Goal: Transaction & Acquisition: Purchase product/service

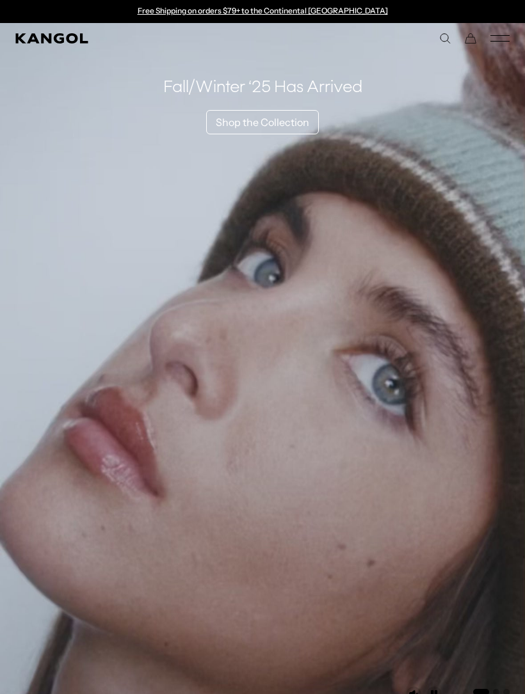
click at [495, 44] on icon "Mobile Menu" at bounding box center [499, 39] width 19 height 12
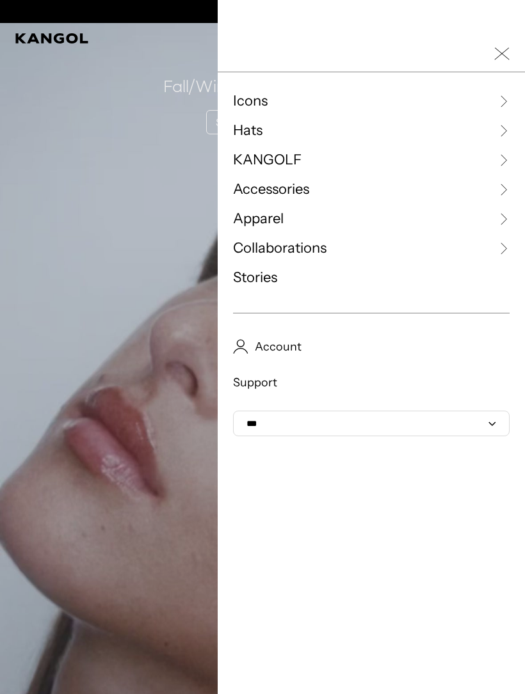
scroll to position [0, 264]
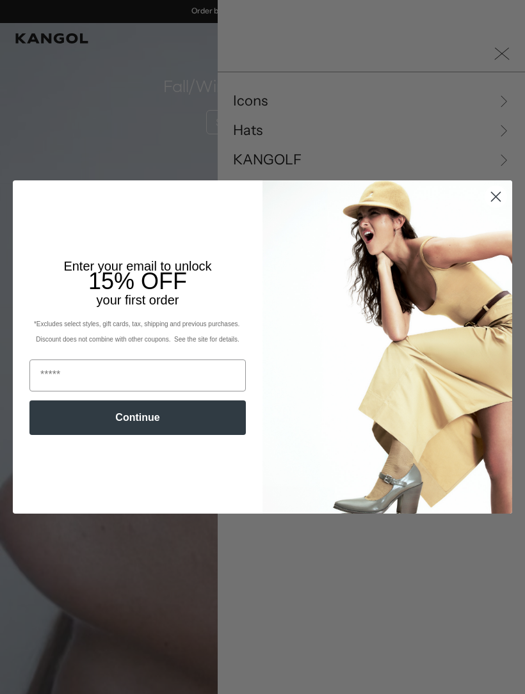
click at [495, 266] on img "POPUP Form" at bounding box center [387, 346] width 250 height 333
click at [493, 207] on circle "Close dialog" at bounding box center [495, 196] width 21 height 21
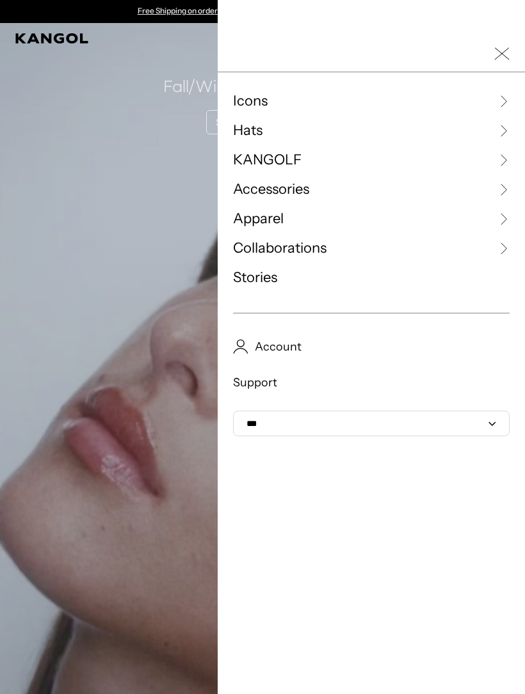
click at [440, 104] on link "Icons" at bounding box center [371, 101] width 276 height 19
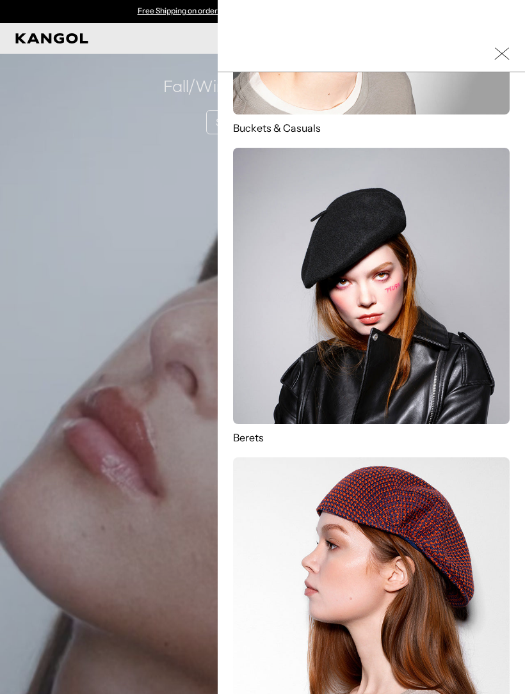
scroll to position [450, 0]
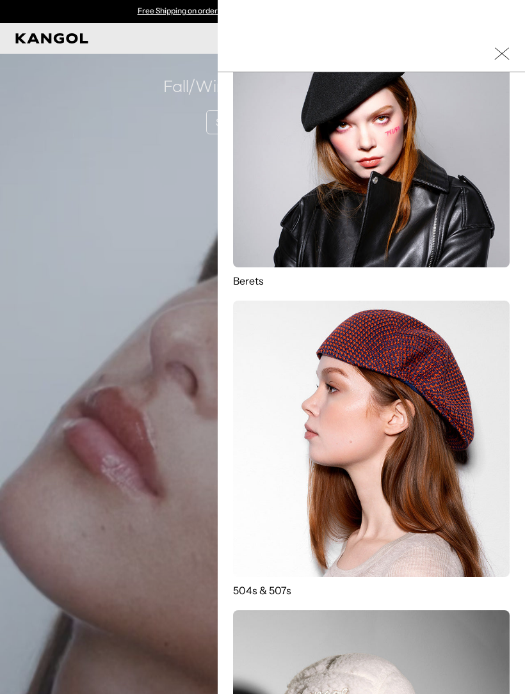
click at [431, 429] on img at bounding box center [371, 439] width 276 height 276
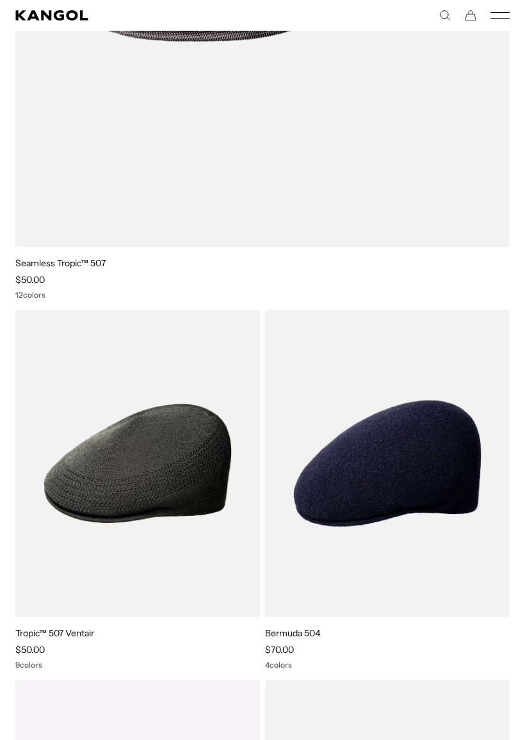
scroll to position [2801, 0]
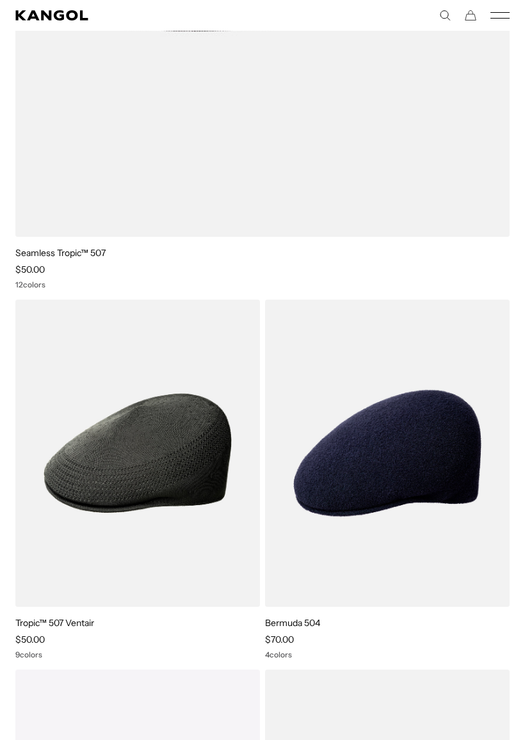
click at [500, 13] on icon "Mobile Menu" at bounding box center [499, 16] width 19 height 12
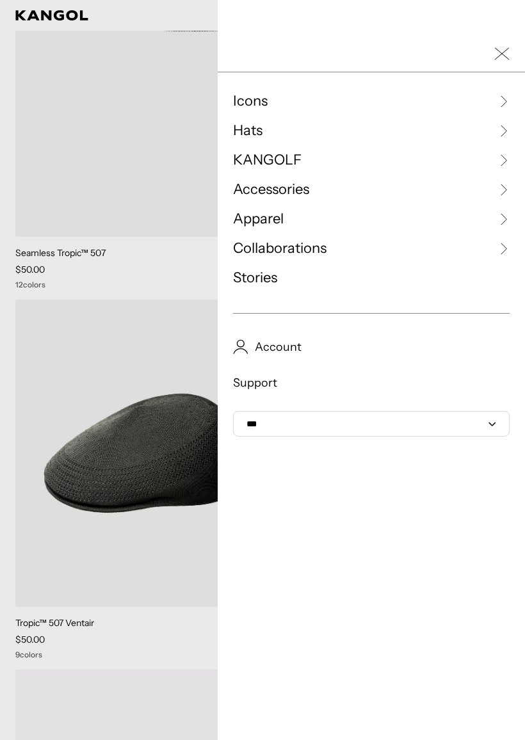
scroll to position [0, 0]
click at [480, 129] on link "Hats" at bounding box center [371, 130] width 276 height 19
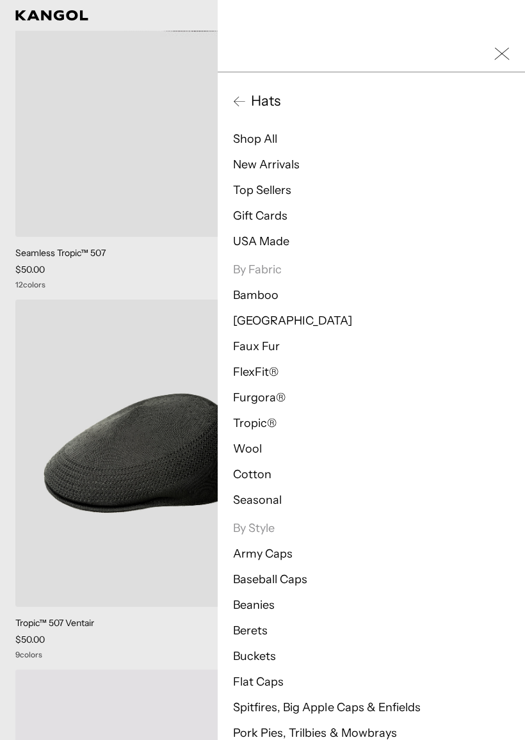
click at [273, 144] on link "Shop All" at bounding box center [255, 139] width 44 height 14
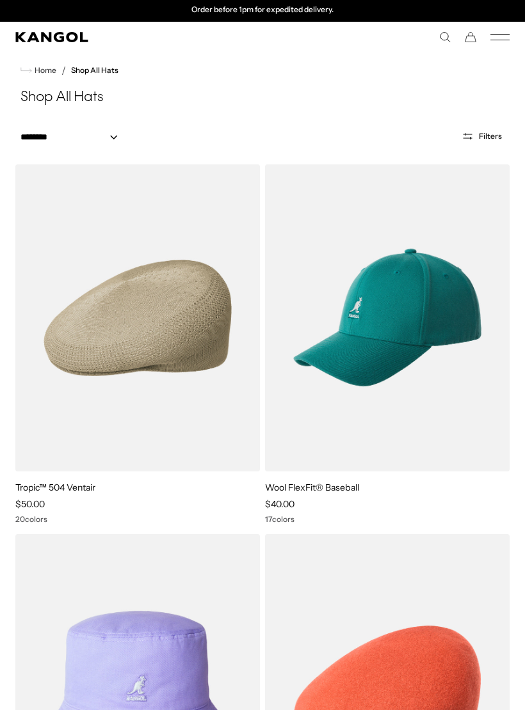
scroll to position [1, 0]
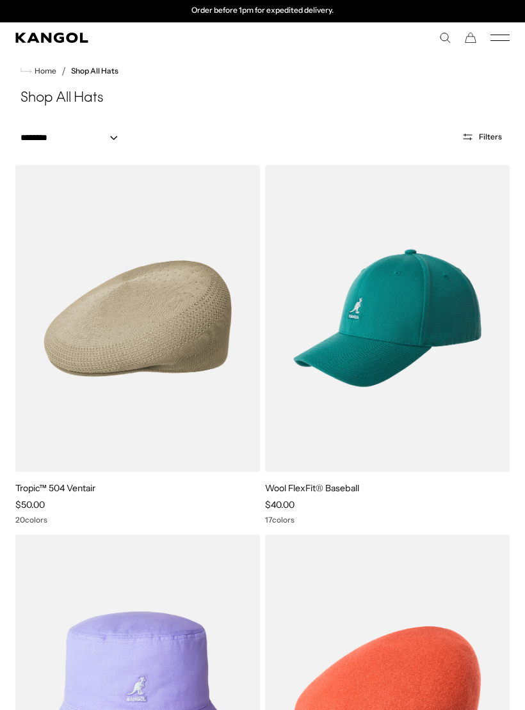
click at [503, 29] on comp-header "Icons Icons Buckets & Casuals Berets 504s & 507s" at bounding box center [262, 37] width 525 height 31
click at [508, 32] on icon "Mobile Menu" at bounding box center [499, 38] width 19 height 12
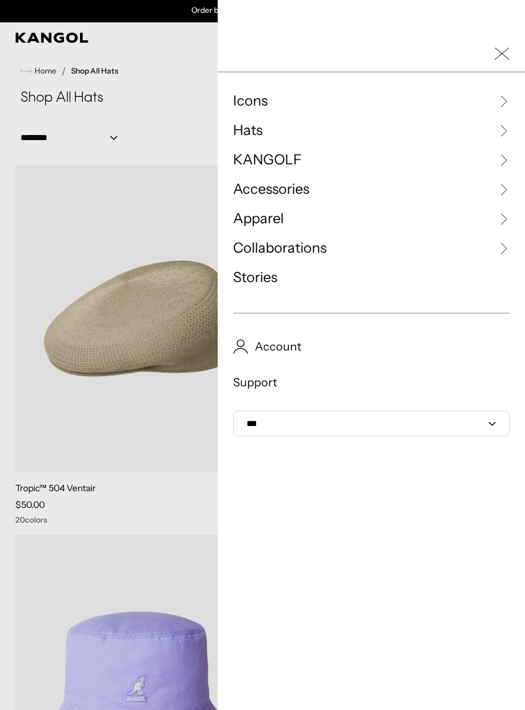
click at [90, 351] on div at bounding box center [262, 355] width 525 height 710
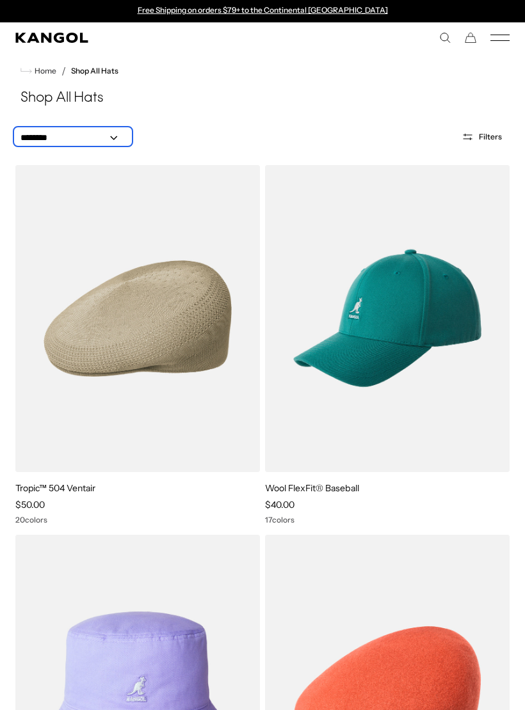
click at [111, 138] on select "**********" at bounding box center [72, 137] width 115 height 13
select select "*****"
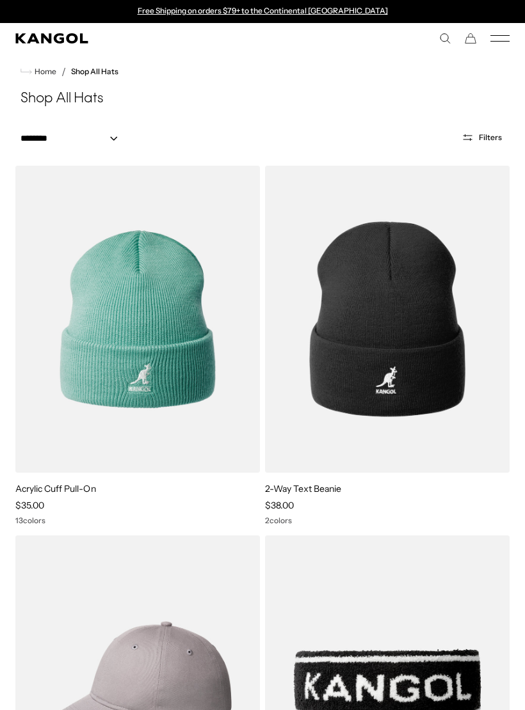
click at [44, 42] on icon "Kangol" at bounding box center [52, 38] width 74 height 10
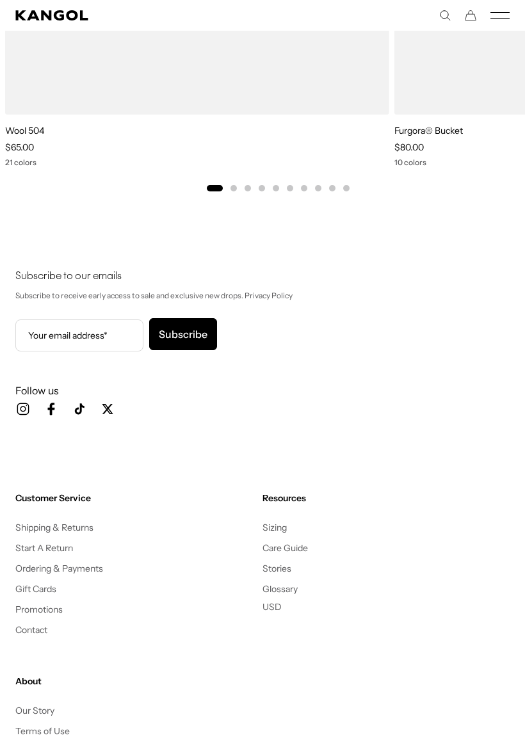
click at [505, 10] on icon "Mobile Menu" at bounding box center [499, 16] width 19 height 12
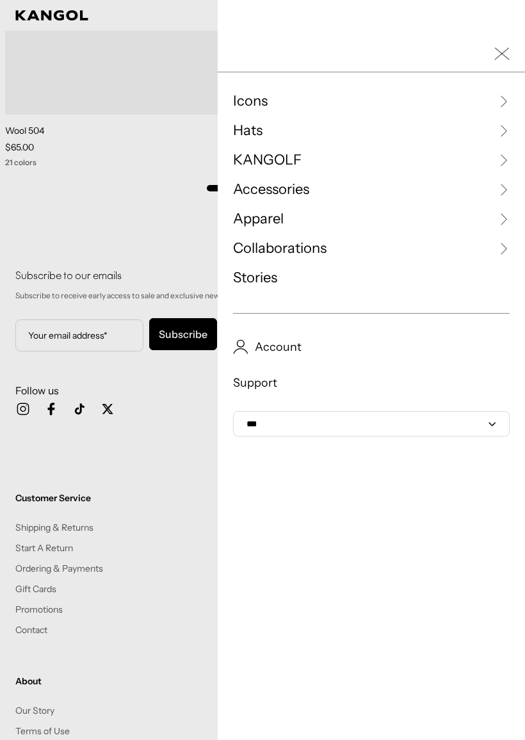
click at [454, 154] on link "KANGOLF" at bounding box center [371, 159] width 276 height 19
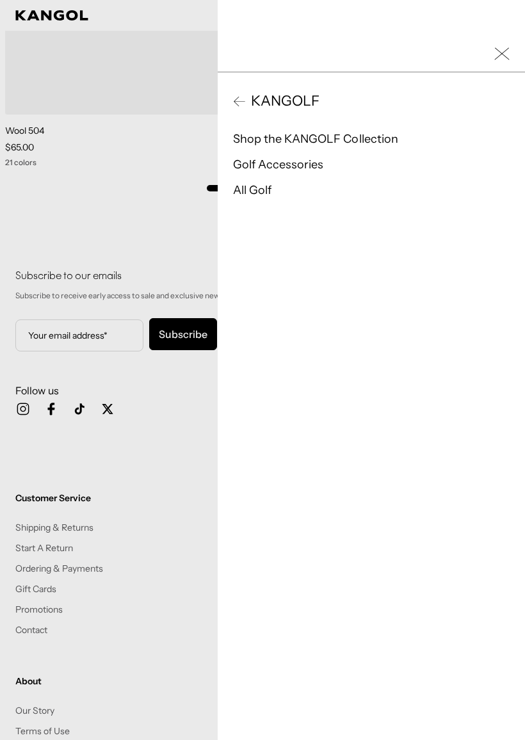
scroll to position [0, 264]
click at [231, 109] on div "KANGOLF Shop the KANGOLF Collection Golf Accessories All Golf" at bounding box center [371, 409] width 307 height 675
click at [238, 104] on icon at bounding box center [239, 101] width 13 height 13
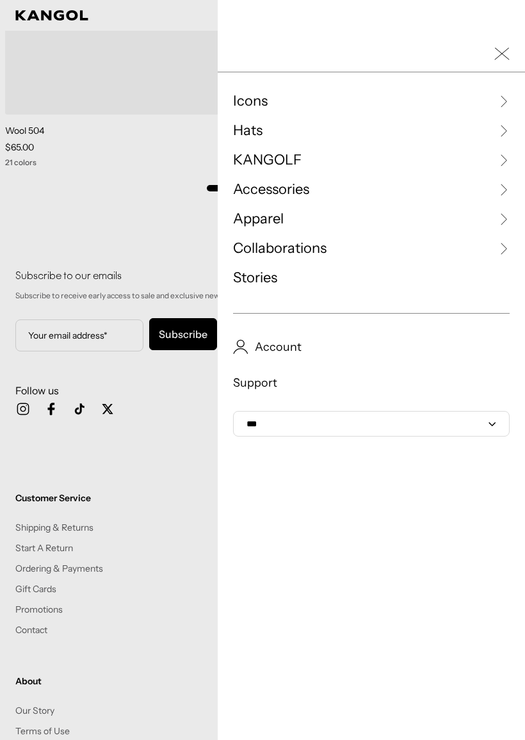
click at [491, 96] on link "Icons" at bounding box center [371, 101] width 276 height 19
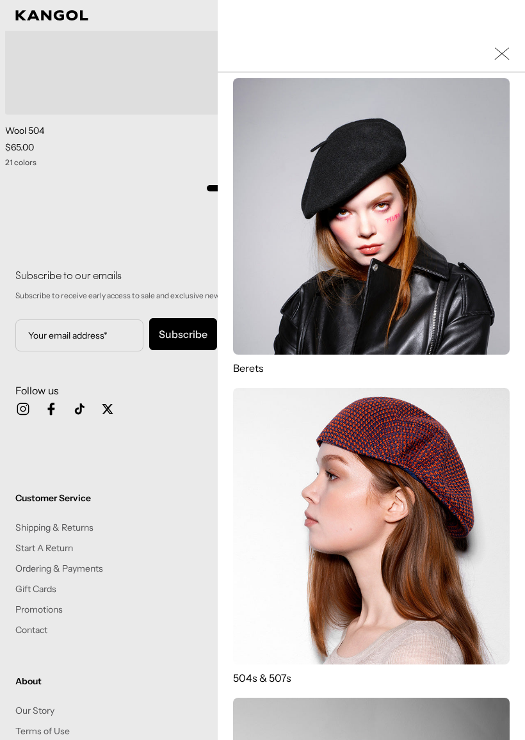
scroll to position [501, 0]
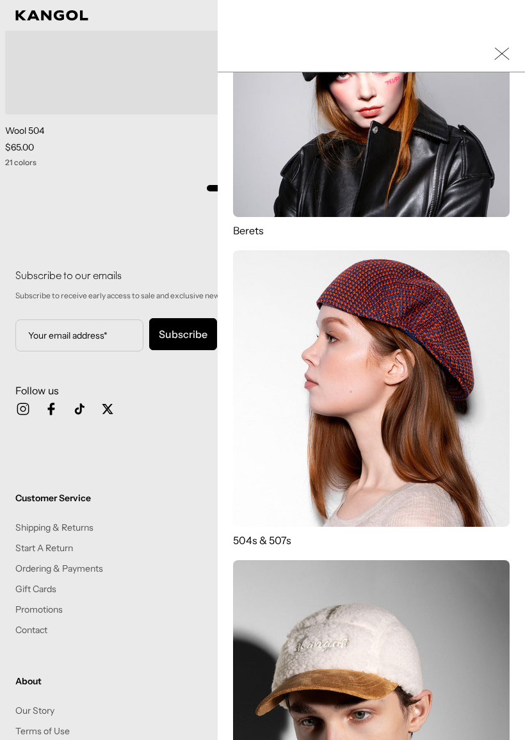
click at [280, 540] on p "504s & 507s" at bounding box center [371, 540] width 276 height 14
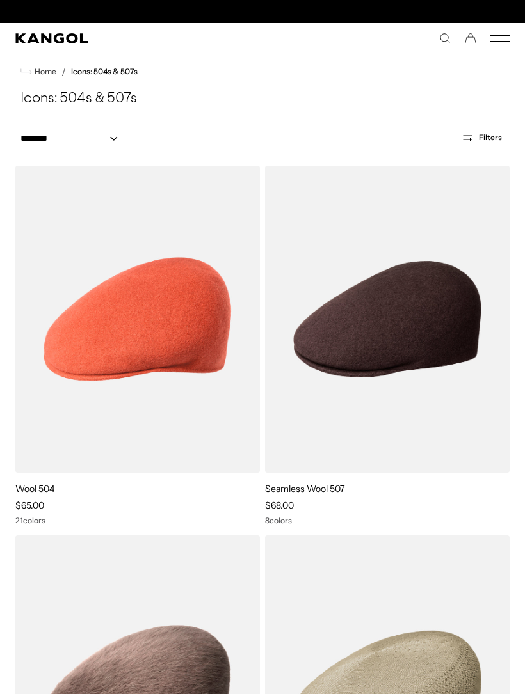
scroll to position [0, 264]
click at [95, 144] on select "**********" at bounding box center [72, 138] width 115 height 13
select select "*****"
